Goal: Register for event/course

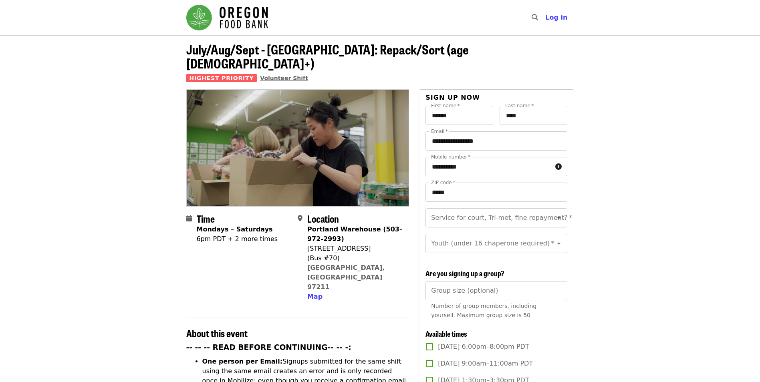
click at [269, 75] on span "Volunteer Shift" at bounding box center [284, 78] width 48 height 6
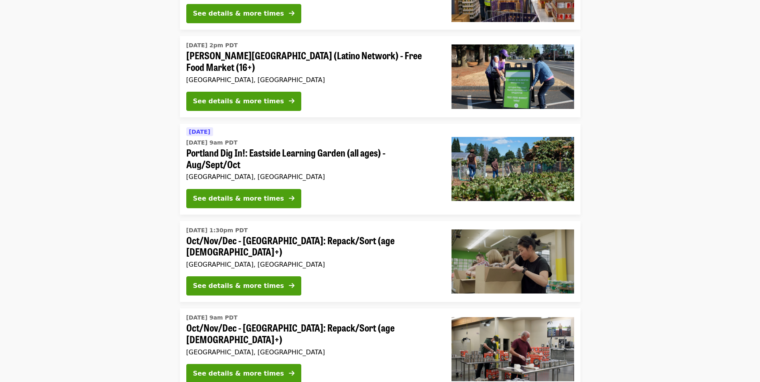
scroll to position [761, 0]
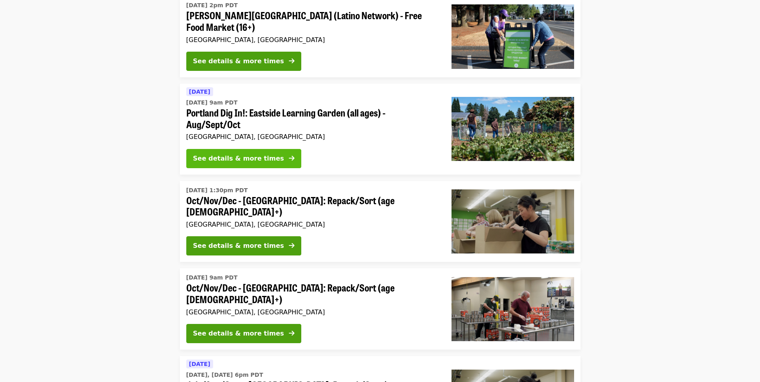
click at [254, 154] on div "See details & more times" at bounding box center [238, 159] width 91 height 10
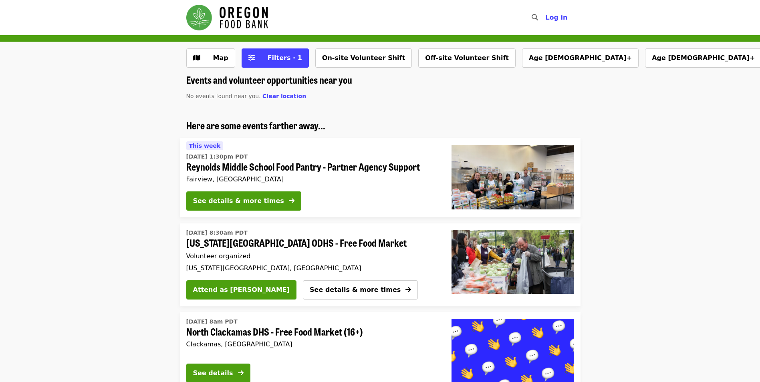
click at [669, 151] on li "Here are some events farther away... [DATE][DATE] 1:30pm PDT [PERSON_NAME] Midd…" at bounding box center [380, 168] width 760 height 97
